Goal: Navigation & Orientation: Find specific page/section

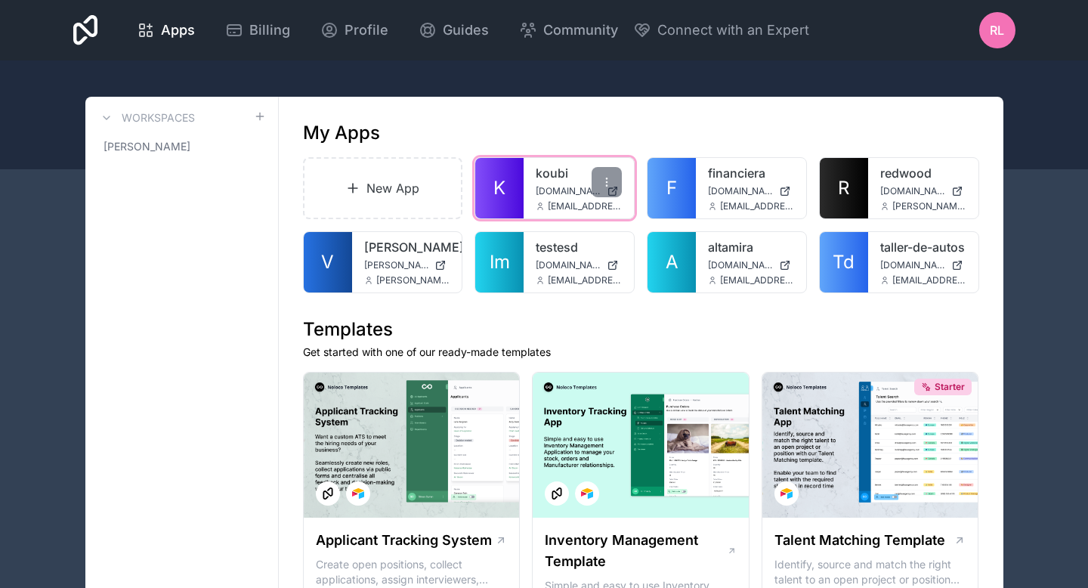
click at [538, 199] on div "koubi [DOMAIN_NAME] [EMAIL_ADDRESS][DOMAIN_NAME]" at bounding box center [579, 188] width 110 height 60
click at [544, 180] on link "koubi" at bounding box center [579, 173] width 86 height 18
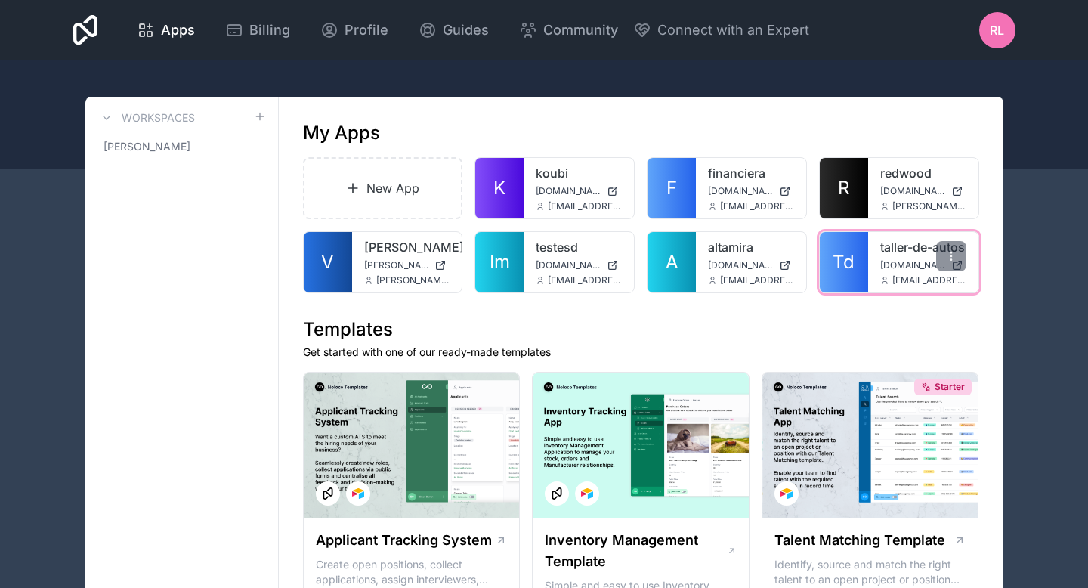
click at [840, 268] on span "Td" at bounding box center [844, 262] width 22 height 24
